Goal: Task Accomplishment & Management: Manage account settings

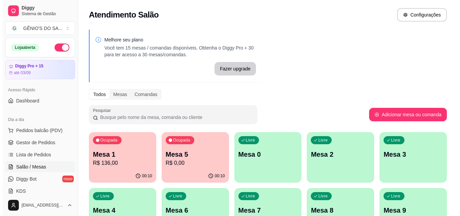
scroll to position [101, 0]
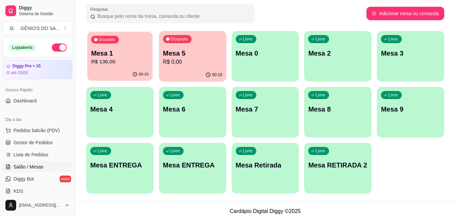
click at [109, 62] on p "R$ 136,00" at bounding box center [120, 62] width 58 height 8
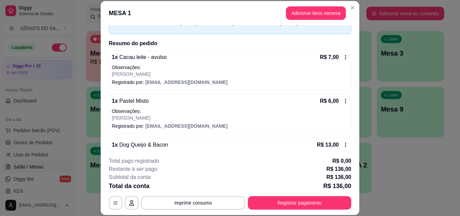
scroll to position [263, 0]
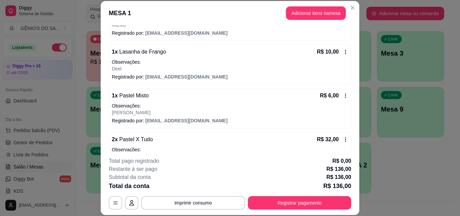
click at [222, 209] on footer "**********" at bounding box center [230, 183] width 259 height 63
click at [222, 206] on button "Imprimir consumo" at bounding box center [193, 202] width 101 height 13
click at [202, 189] on button "Impressora" at bounding box center [192, 187] width 49 height 11
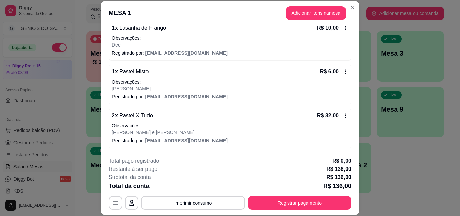
scroll to position [292, 0]
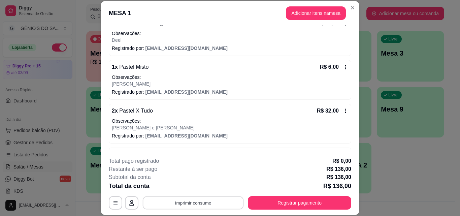
click at [182, 200] on button "Imprimir consumo" at bounding box center [193, 202] width 101 height 13
click at [182, 190] on button "Impressora" at bounding box center [192, 187] width 47 height 10
click at [267, 69] on div "1 x Pastel Misto R$ 6,00" at bounding box center [230, 67] width 236 height 8
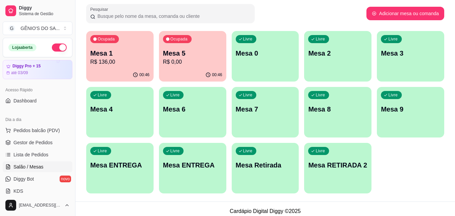
click at [179, 172] on div "Livre Mesa ENTREGA" at bounding box center [192, 164] width 67 height 42
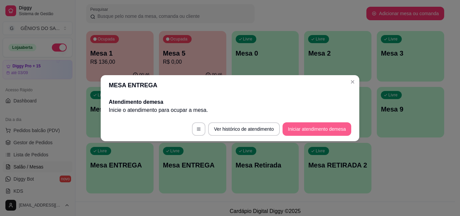
click at [326, 127] on button "Iniciar atendimento de mesa" at bounding box center [317, 128] width 69 height 13
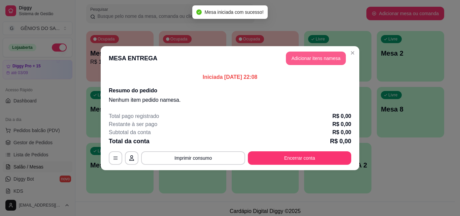
click at [322, 59] on button "Adicionar itens na mesa" at bounding box center [316, 58] width 60 height 13
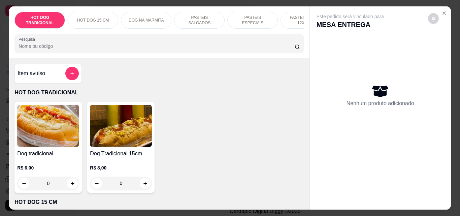
click at [201, 20] on p "PASTEIS SALGADOS 12X20cm" at bounding box center [199, 20] width 39 height 11
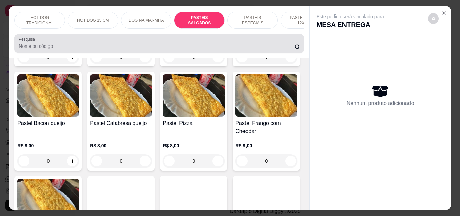
scroll to position [18, 0]
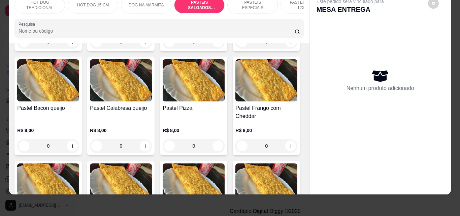
click at [249, 4] on div "PASTEIS ESPECIAIS" at bounding box center [252, 5] width 51 height 17
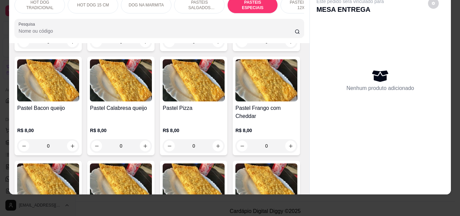
scroll to position [1156, 0]
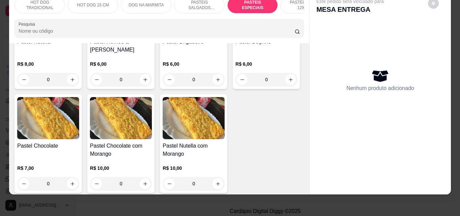
type input "1"
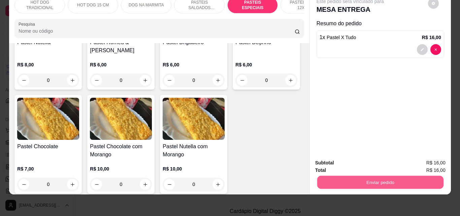
click at [364, 176] on button "Enviar pedido" at bounding box center [380, 181] width 126 height 13
click at [385, 157] on button "Não registrar e enviar pedido" at bounding box center [358, 160] width 68 height 12
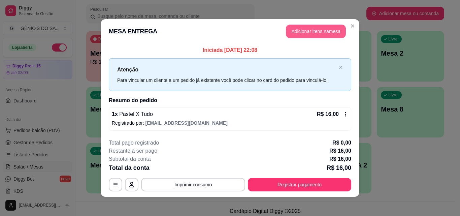
click at [318, 32] on button "Adicionar itens na mesa" at bounding box center [316, 31] width 60 height 13
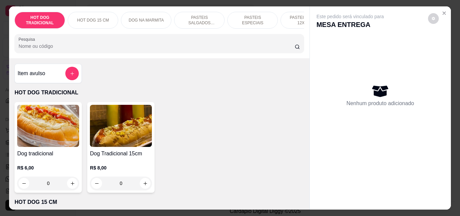
click at [151, 18] on p "DOG NA MARMITA" at bounding box center [146, 20] width 35 height 5
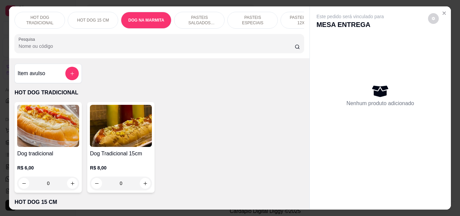
scroll to position [18, 0]
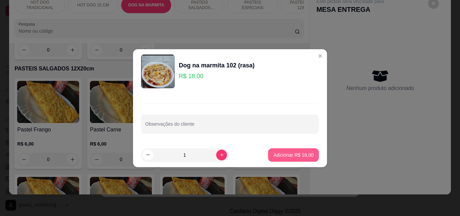
click at [275, 155] on p "Adicionar R$ 18,00" at bounding box center [293, 155] width 40 height 7
type input "1"
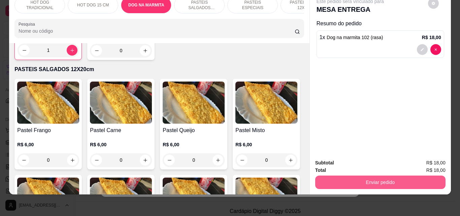
click at [406, 181] on button "Enviar pedido" at bounding box center [380, 181] width 130 height 13
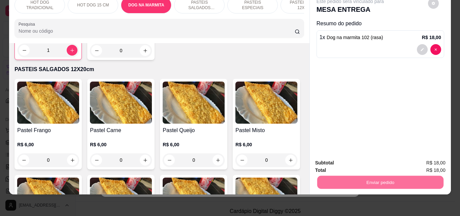
click at [374, 162] on button "Não registrar e enviar pedido" at bounding box center [358, 160] width 70 height 13
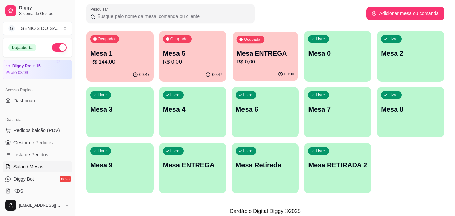
click at [261, 58] on p "R$ 0,00" at bounding box center [265, 62] width 58 height 8
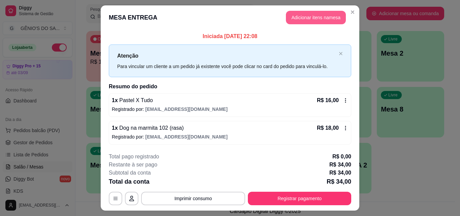
click at [303, 20] on button "Adicionar itens na mesa" at bounding box center [316, 17] width 60 height 13
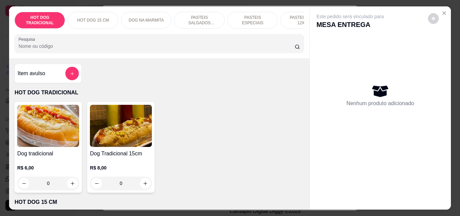
click at [78, 53] on div "Pesquisa" at bounding box center [158, 43] width 289 height 19
click at [76, 75] on button "add-separate-item" at bounding box center [71, 73] width 13 height 13
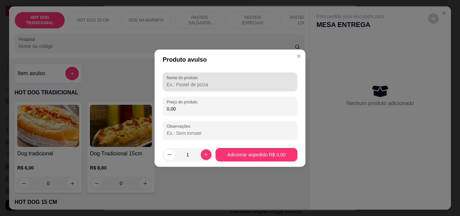
click at [205, 86] on input "Nome do produto" at bounding box center [230, 84] width 127 height 7
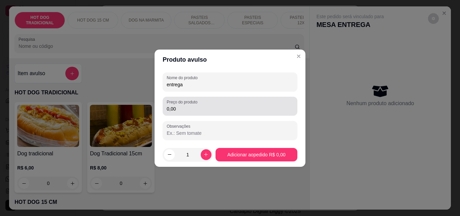
type input "entrega"
click at [181, 109] on input "0,00" at bounding box center [230, 108] width 127 height 7
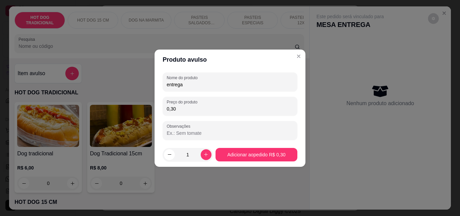
type input "3,00"
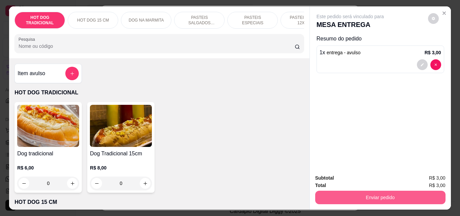
click at [352, 195] on button "Enviar pedido" at bounding box center [380, 197] width 130 height 13
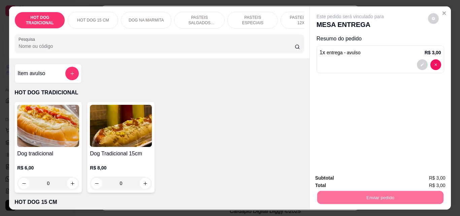
click at [357, 175] on button "Não registrar e enviar pedido" at bounding box center [358, 178] width 70 height 13
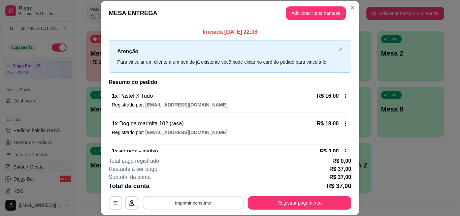
click at [175, 205] on button "Imprimir consumo" at bounding box center [193, 202] width 101 height 13
click at [183, 187] on button "Impressora" at bounding box center [192, 187] width 49 height 11
click at [183, 187] on div "Escolha a impressora Impressora" at bounding box center [193, 182] width 56 height 23
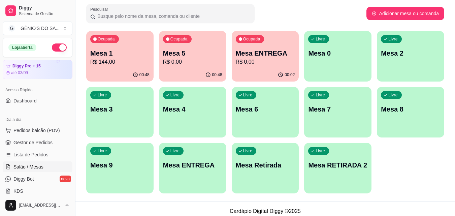
click at [107, 55] on p "Mesa 1" at bounding box center [119, 52] width 59 height 9
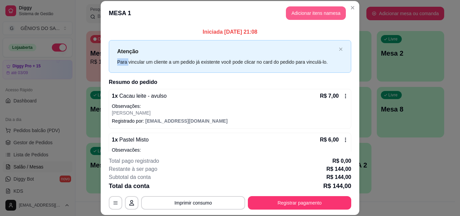
click at [329, 17] on button "Adicionar itens na mesa" at bounding box center [316, 12] width 60 height 13
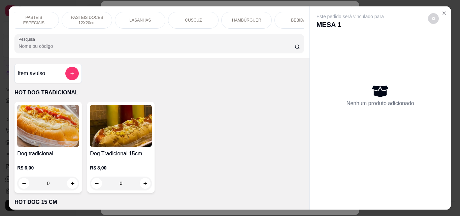
scroll to position [0, 240]
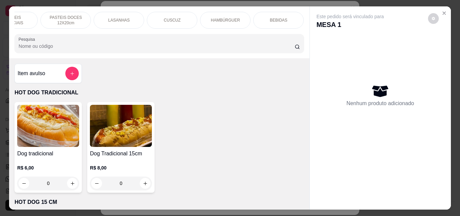
click at [269, 12] on div "BEBIDAS" at bounding box center [278, 20] width 51 height 17
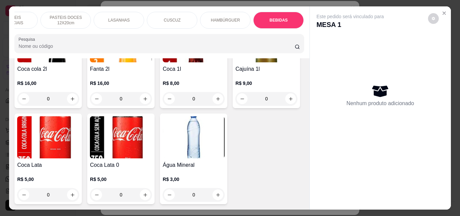
scroll to position [18, 0]
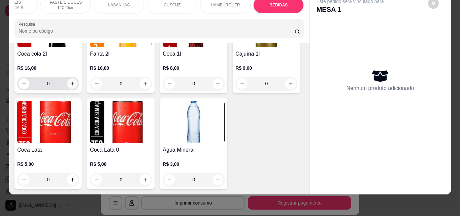
click at [71, 86] on icon "increase-product-quantity" at bounding box center [72, 83] width 5 height 5
type input "1"
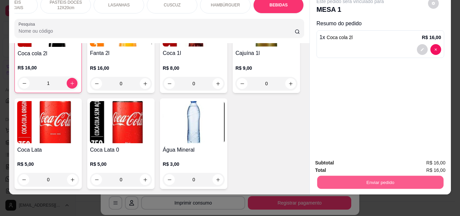
click at [394, 175] on button "Enviar pedido" at bounding box center [380, 181] width 126 height 13
click at [356, 160] on button "Não registrar e enviar pedido" at bounding box center [358, 160] width 70 height 13
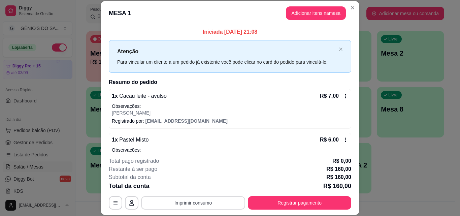
click at [201, 202] on button "Imprimir consumo" at bounding box center [193, 202] width 104 height 13
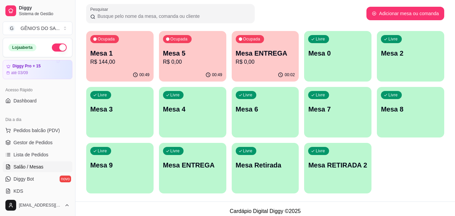
click at [119, 66] on p "R$ 144,00" at bounding box center [119, 62] width 59 height 8
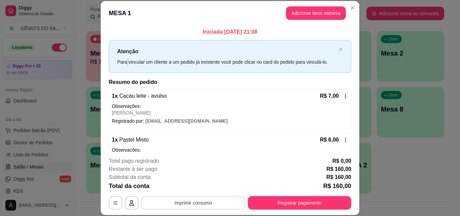
click at [167, 204] on button "Imprimir consumo" at bounding box center [193, 202] width 104 height 13
click at [187, 189] on button "Impressora" at bounding box center [192, 187] width 49 height 11
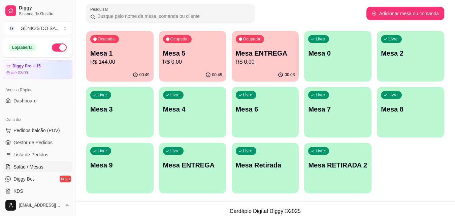
click at [126, 62] on p "R$ 144,00" at bounding box center [119, 62] width 59 height 8
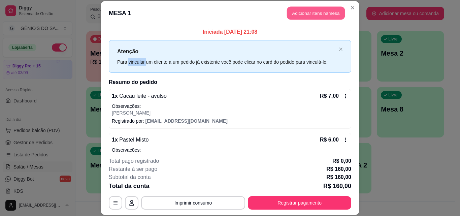
click at [308, 14] on button "Adicionar itens na mesa" at bounding box center [316, 13] width 58 height 13
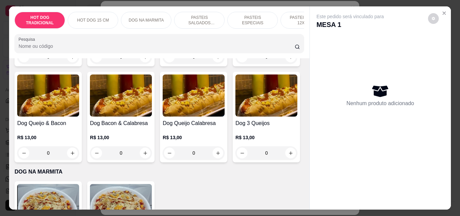
scroll to position [269, 0]
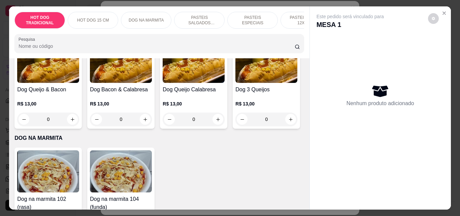
click at [192, 16] on p "PASTEIS SALGADOS 12X20cm" at bounding box center [199, 20] width 39 height 11
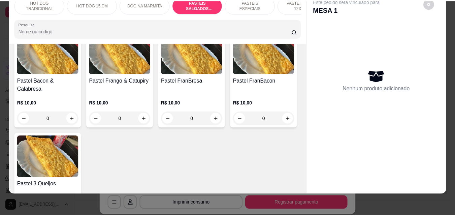
scroll to position [862, 0]
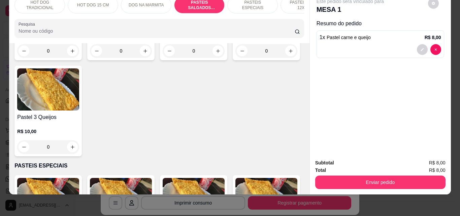
type input "1"
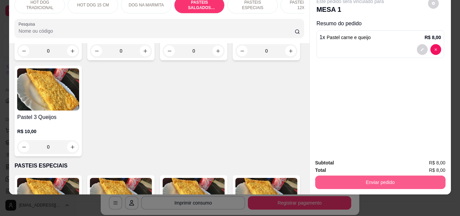
click at [350, 177] on button "Enviar pedido" at bounding box center [380, 181] width 130 height 13
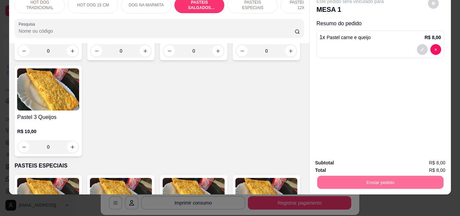
click at [369, 160] on button "Não registrar e enviar pedido" at bounding box center [358, 160] width 68 height 12
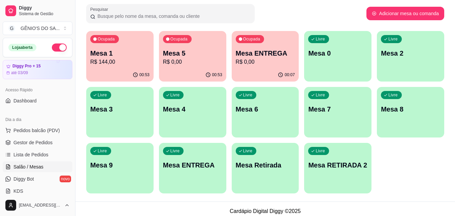
click at [118, 54] on p "Mesa 1" at bounding box center [119, 52] width 59 height 9
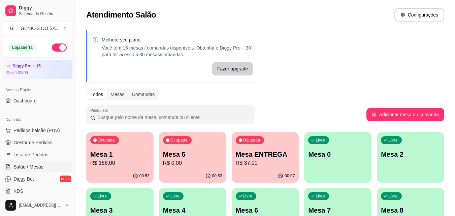
click at [122, 165] on p "R$ 168,00" at bounding box center [119, 163] width 59 height 8
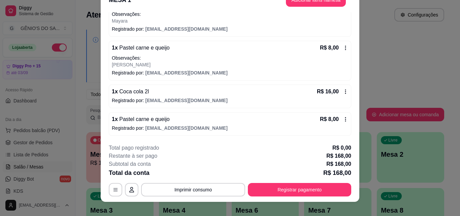
scroll to position [21, 0]
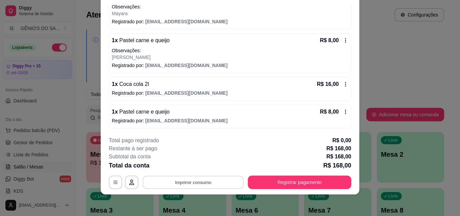
click at [181, 183] on button "Imprimir consumo" at bounding box center [193, 181] width 101 height 13
click at [182, 166] on button "Impressora" at bounding box center [192, 166] width 47 height 10
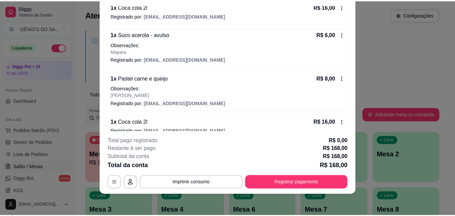
scroll to position [544, 0]
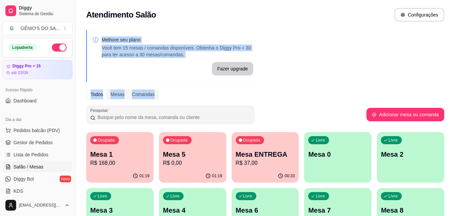
drag, startPoint x: 383, startPoint y: 23, endPoint x: 272, endPoint y: 89, distance: 129.0
click at [272, 89] on div "Atendimento Salão Configurações Melhore seu plano Você tem 15 mesas / comandas …" at bounding box center [264, 151] width 379 height 302
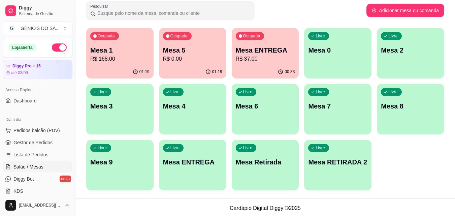
scroll to position [106, 0]
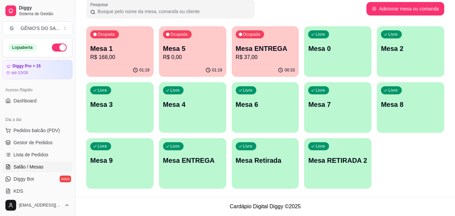
click at [248, 173] on div "Livre Mesa Retirada" at bounding box center [265, 159] width 67 height 42
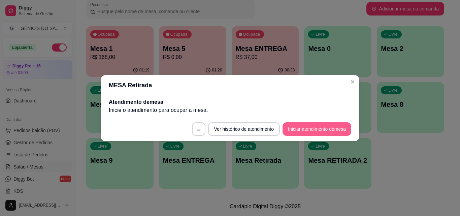
click at [294, 126] on button "Iniciar atendimento de mesa" at bounding box center [317, 128] width 69 height 13
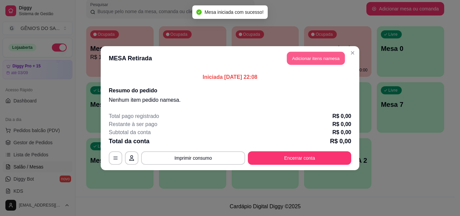
click at [324, 57] on button "Adicionar itens na mesa" at bounding box center [316, 58] width 58 height 13
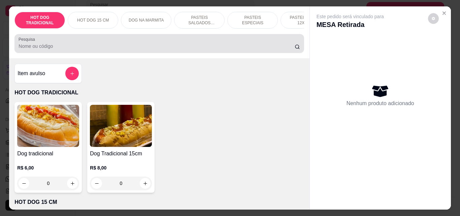
click at [246, 49] on input "Pesquisa" at bounding box center [157, 46] width 276 height 7
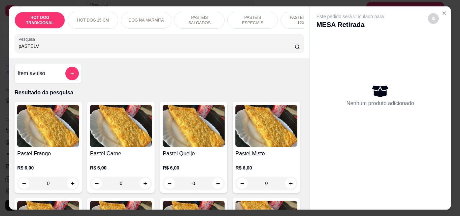
type input "pASTELV"
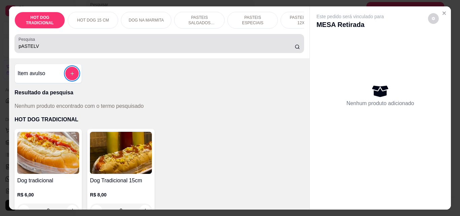
click at [246, 49] on input "pASTELV" at bounding box center [157, 46] width 276 height 7
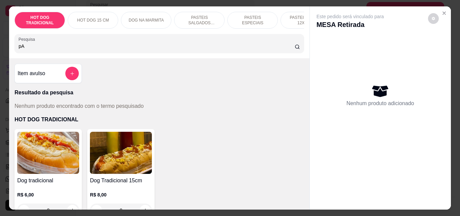
type input "p"
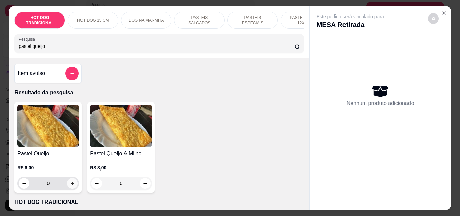
type input "pastel queijo"
click at [74, 185] on button "increase-product-quantity" at bounding box center [72, 183] width 10 height 10
type input "2"
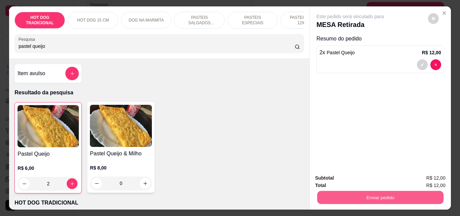
click at [379, 193] on button "Enviar pedido" at bounding box center [380, 197] width 126 height 13
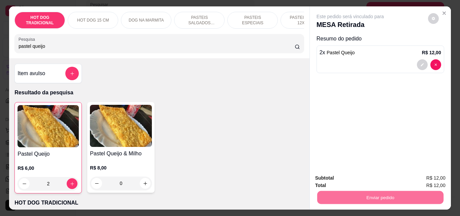
click at [381, 176] on button "Não registrar e enviar pedido" at bounding box center [358, 178] width 68 height 12
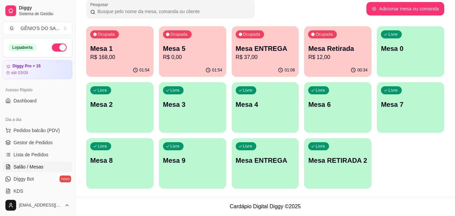
click at [118, 46] on p "Mesa 1" at bounding box center [119, 48] width 59 height 9
click at [122, 65] on div "02:01" at bounding box center [119, 69] width 65 height 13
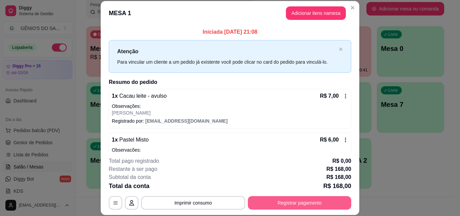
click at [308, 198] on button "Registrar pagamento" at bounding box center [299, 202] width 103 height 13
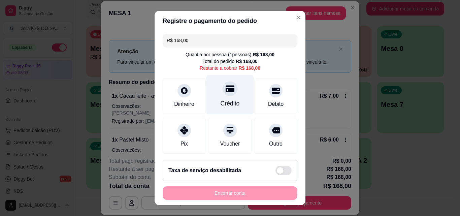
click at [222, 97] on div "Crédito" at bounding box center [229, 94] width 47 height 39
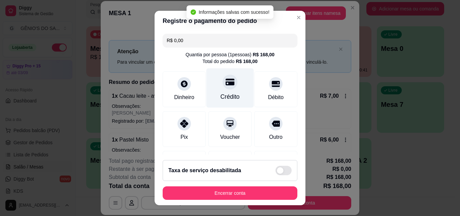
type input "R$ 0,00"
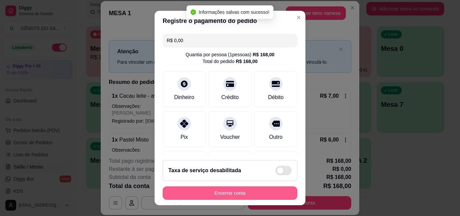
click at [228, 189] on button "Encerrar conta" at bounding box center [230, 192] width 135 height 13
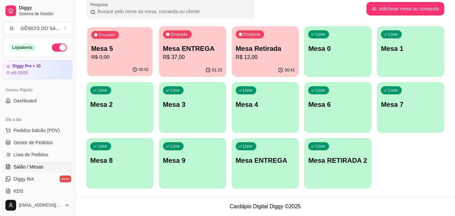
click at [138, 62] on div "Ocupada Mesa 5 R$ 0,00" at bounding box center [119, 45] width 65 height 36
click at [138, 62] on div "Ocupada Mesa 5 R$ 0,00" at bounding box center [119, 44] width 67 height 37
click at [138, 62] on body "Diggy Sistema de Gestão G GÊNIO'S DO SA ... Loja aberta Diggy Pro + 15 até 03/0…" at bounding box center [227, 2] width 455 height 216
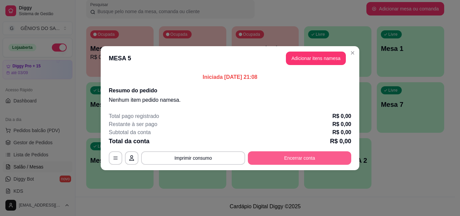
click at [282, 156] on button "Encerrar conta" at bounding box center [299, 157] width 103 height 13
click at [274, 157] on button "Encerrar conta" at bounding box center [300, 157] width 100 height 13
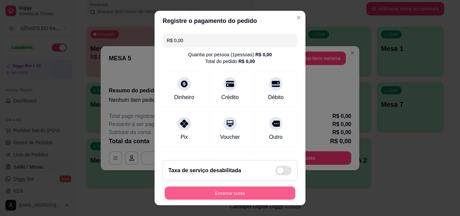
click at [205, 193] on button "Encerrar conta" at bounding box center [230, 193] width 131 height 13
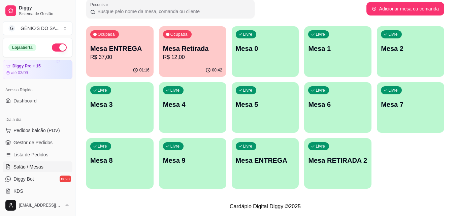
click at [106, 51] on p "Mesa ENTREGA" at bounding box center [119, 48] width 59 height 9
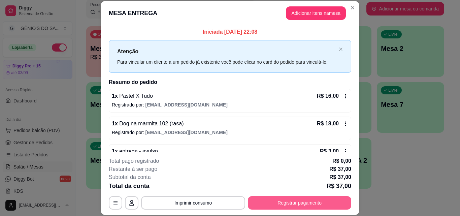
click at [288, 205] on button "Registrar pagamento" at bounding box center [299, 202] width 103 height 13
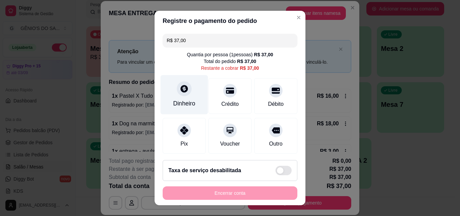
click at [180, 92] on icon at bounding box center [183, 88] width 7 height 7
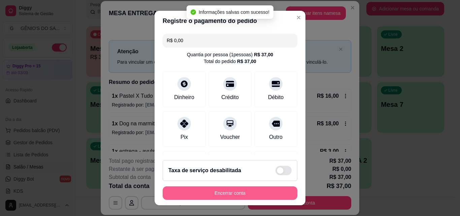
type input "R$ 0,00"
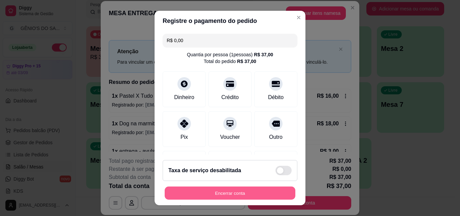
click at [231, 187] on button "Encerrar conta" at bounding box center [230, 193] width 131 height 13
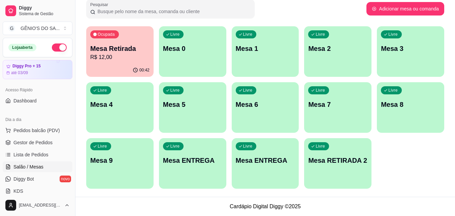
click at [135, 59] on p "R$ 12,00" at bounding box center [119, 57] width 59 height 8
click at [135, 59] on p "R$ 12,00" at bounding box center [120, 57] width 58 height 8
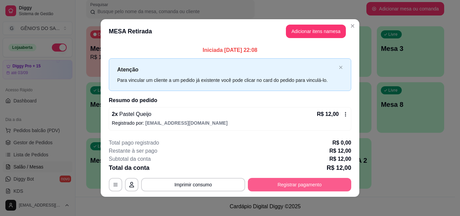
click at [284, 182] on button "Registrar pagamento" at bounding box center [299, 184] width 103 height 13
click at [288, 185] on button "Registrar pagamento" at bounding box center [299, 184] width 103 height 13
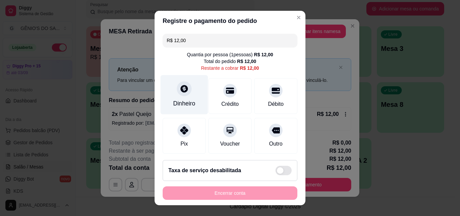
click at [180, 94] on div at bounding box center [184, 88] width 15 height 15
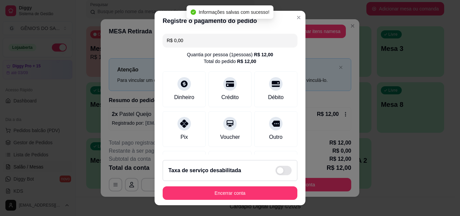
type input "R$ 0,00"
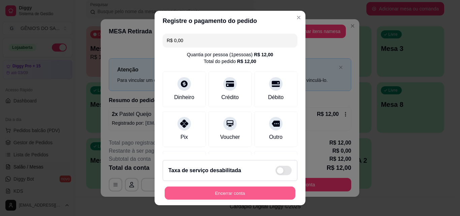
click at [266, 192] on button "Encerrar conta" at bounding box center [230, 193] width 131 height 13
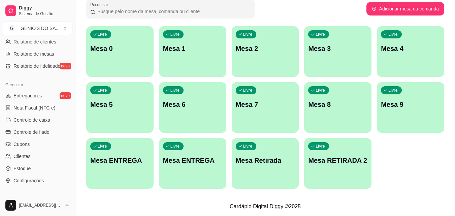
scroll to position [236, 0]
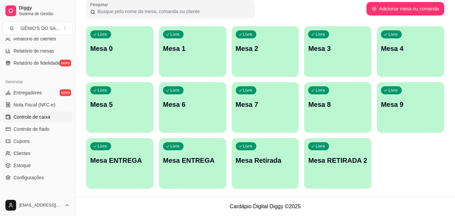
click at [32, 119] on span "Controle de caixa" at bounding box center [31, 116] width 37 height 7
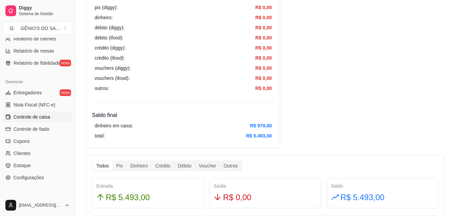
scroll to position [303, 0]
